Goal: Information Seeking & Learning: Learn about a topic

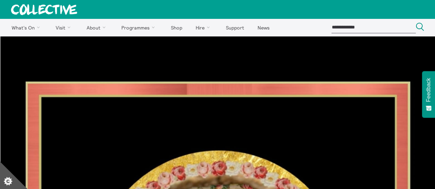
click at [56, 7] on icon at bounding box center [44, 9] width 66 height 11
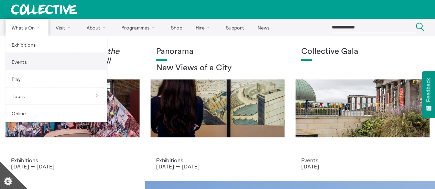
click at [24, 63] on link "Events" at bounding box center [55, 61] width 101 height 17
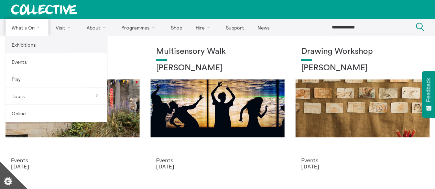
click at [27, 46] on link "Exhibitions" at bounding box center [55, 44] width 101 height 17
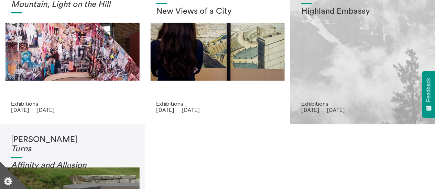
scroll to position [56, 0]
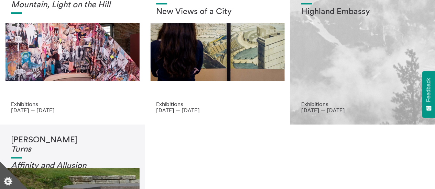
click at [360, 56] on div "Shen Xin Highland Embassy" at bounding box center [362, 46] width 123 height 110
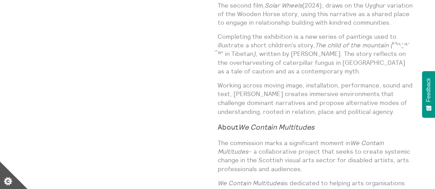
scroll to position [656, 0]
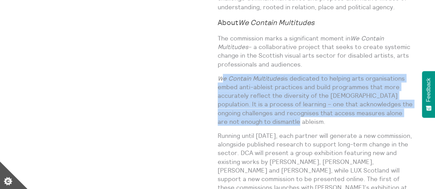
drag, startPoint x: 221, startPoint y: 78, endPoint x: 309, endPoint y: 120, distance: 97.4
click at [309, 120] on p "We Contain Multitudes is dedicated to helping arts organisations embed anti-abl…" at bounding box center [314, 100] width 195 height 52
click at [291, 123] on p "We Contain Multitudes is dedicated to helping arts organisations embed anti-abl…" at bounding box center [314, 100] width 195 height 52
drag, startPoint x: 218, startPoint y: 78, endPoint x: 303, endPoint y: 122, distance: 95.3
click at [303, 122] on p "We Contain Multitudes is dedicated to helping arts organisations embed anti-abl…" at bounding box center [314, 100] width 195 height 52
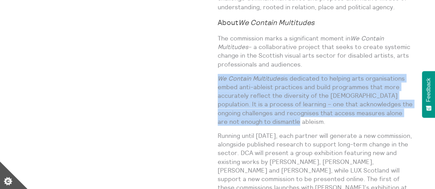
copy p "We Contain Multitudes is dedicated to helping arts organisations embed anti-abl…"
